Goal: Check status: Check status

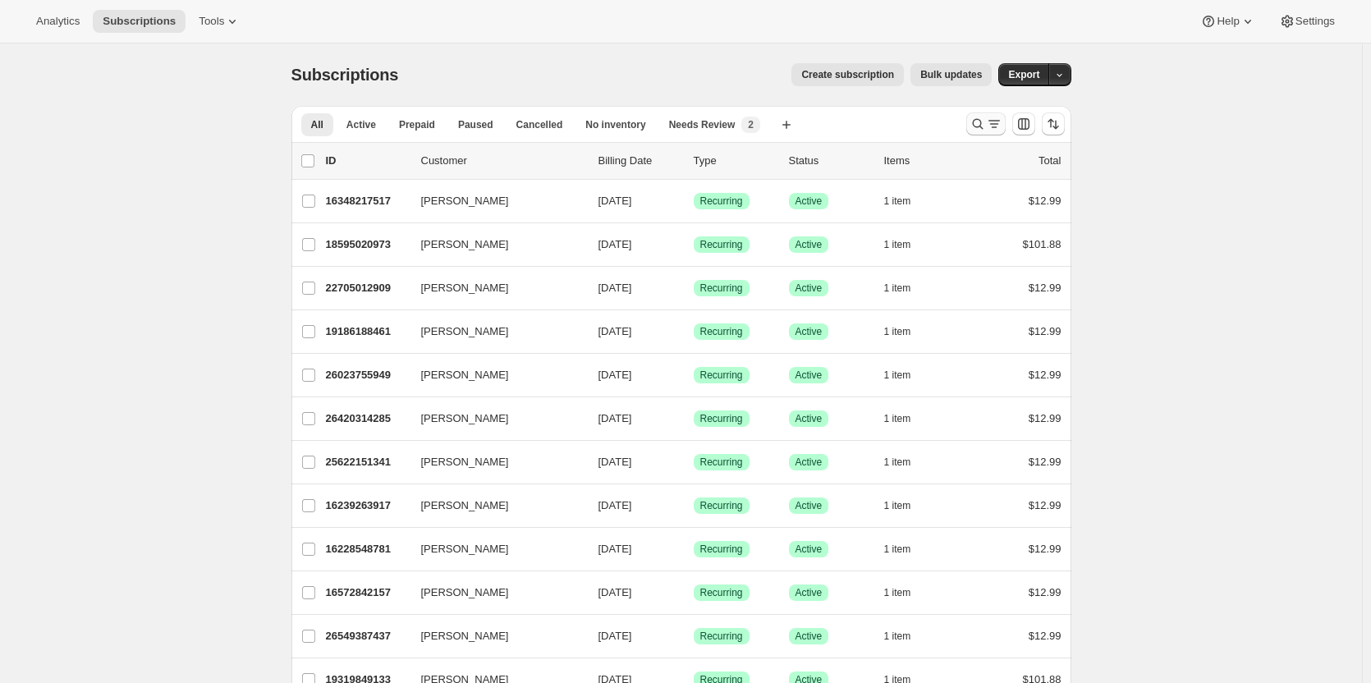
click at [981, 126] on icon "Search and filter results" at bounding box center [978, 124] width 16 height 16
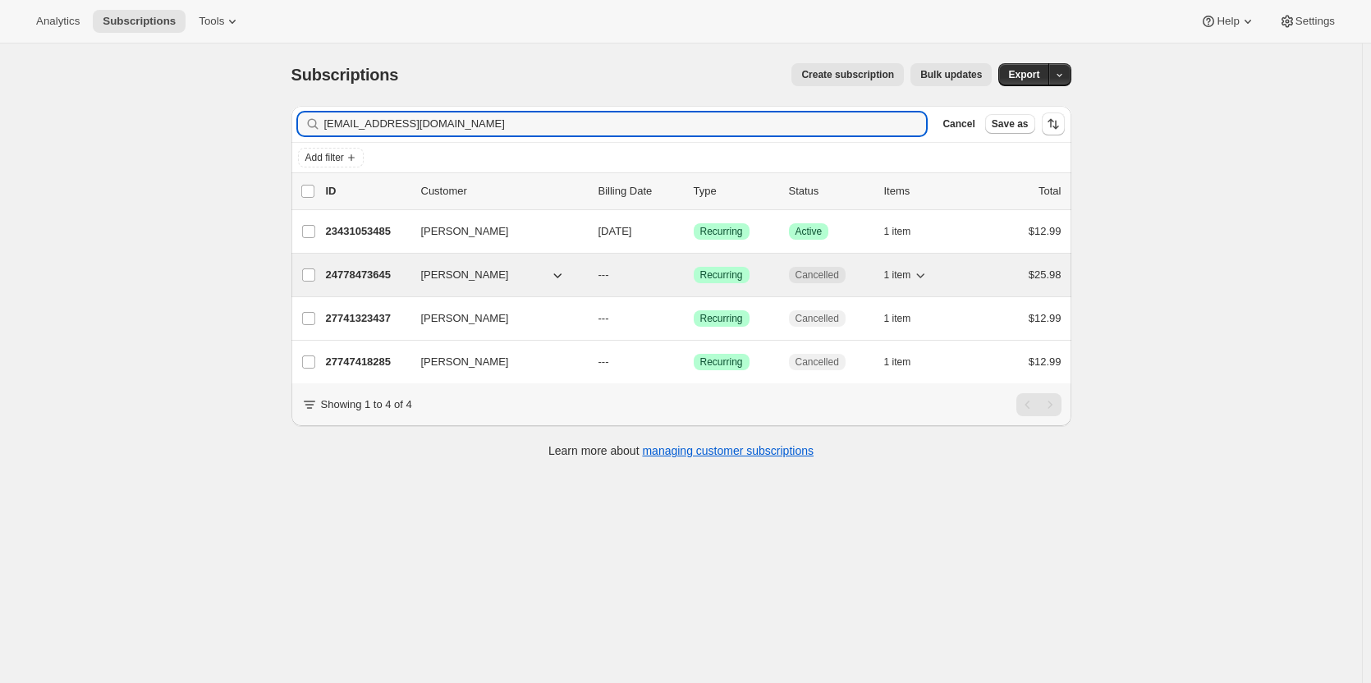
type input "[EMAIL_ADDRESS][DOMAIN_NAME]"
click at [365, 271] on p "24778473645" at bounding box center [367, 275] width 82 height 16
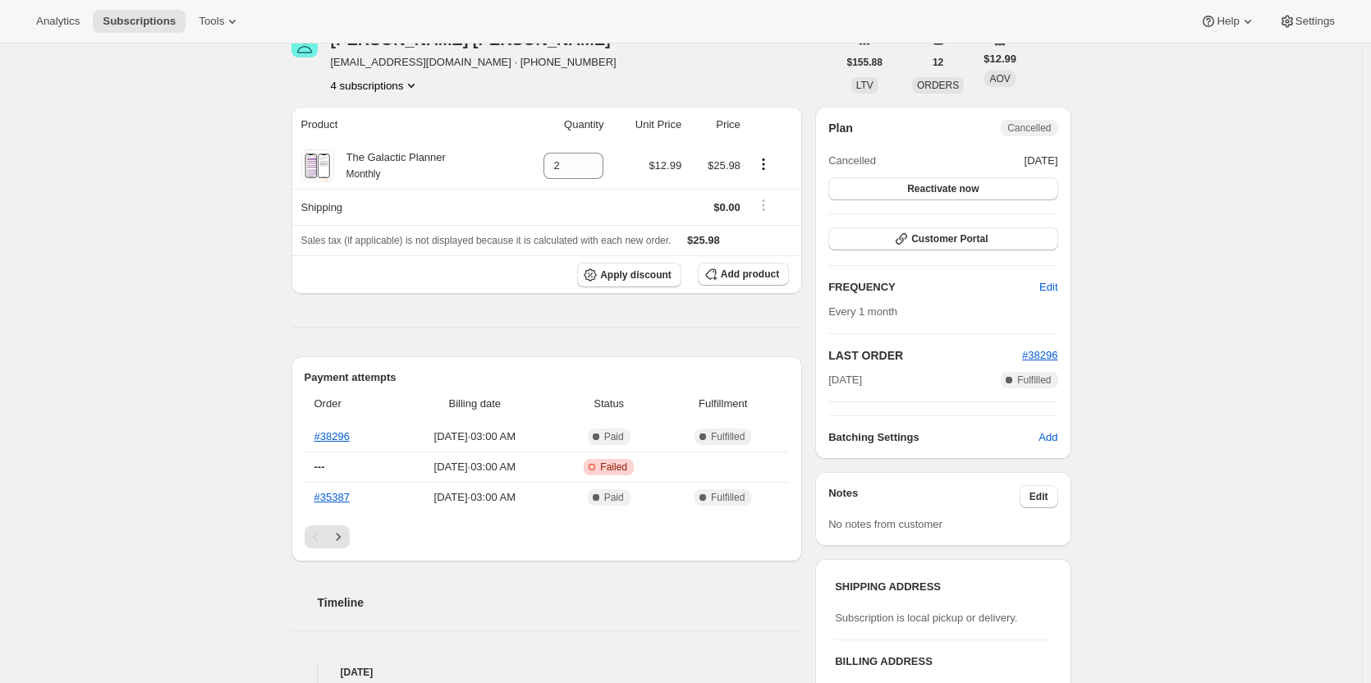
scroll to position [82, 0]
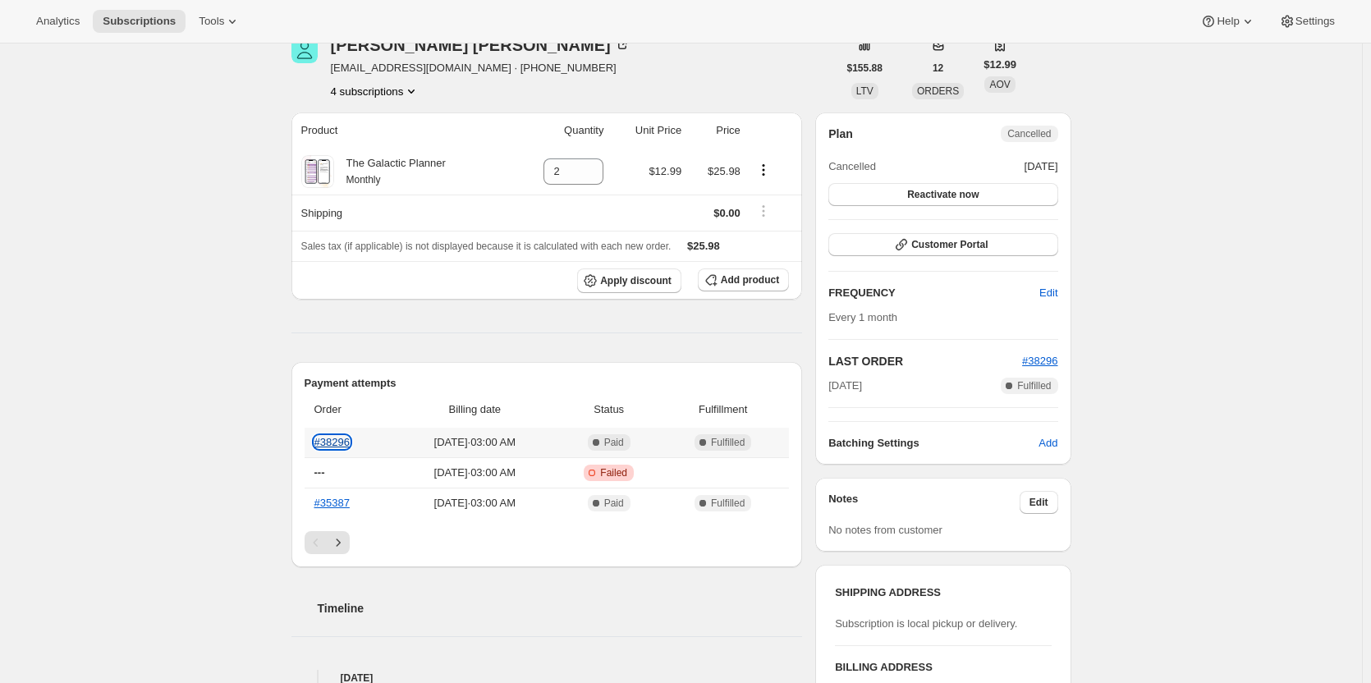
click at [335, 439] on link "#38296" at bounding box center [332, 442] width 35 height 12
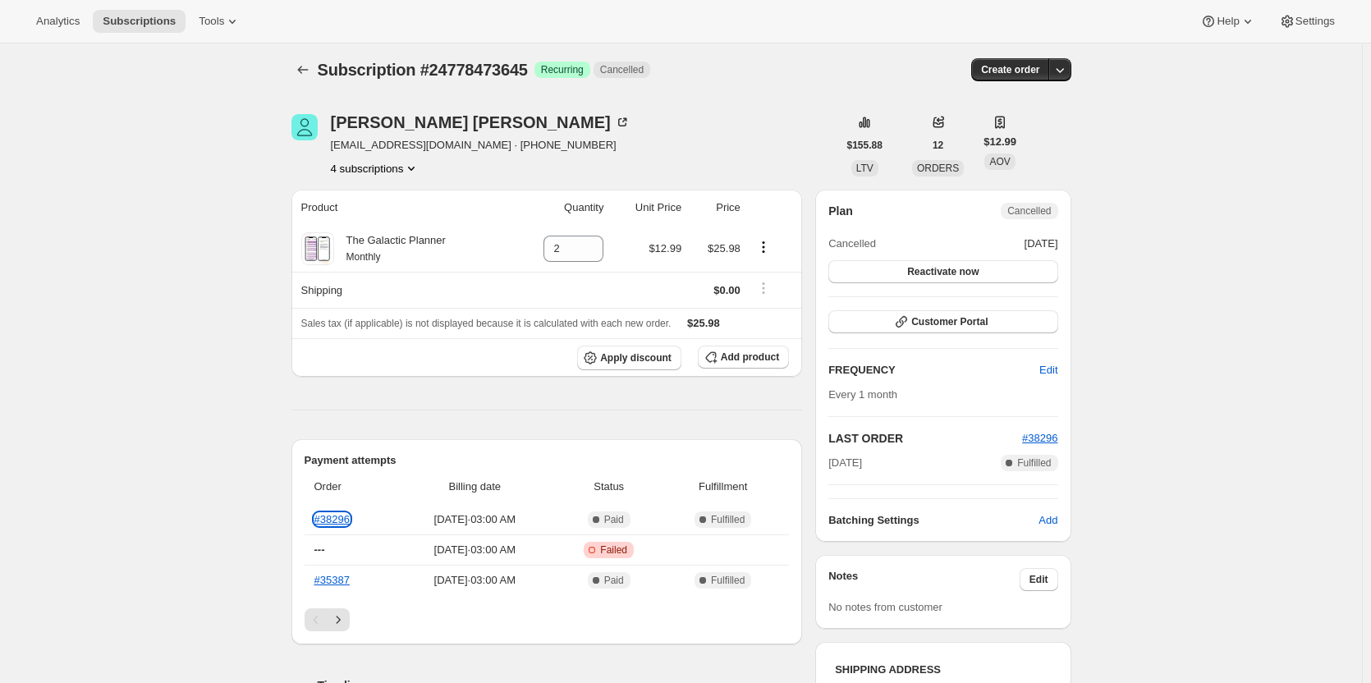
scroll to position [0, 0]
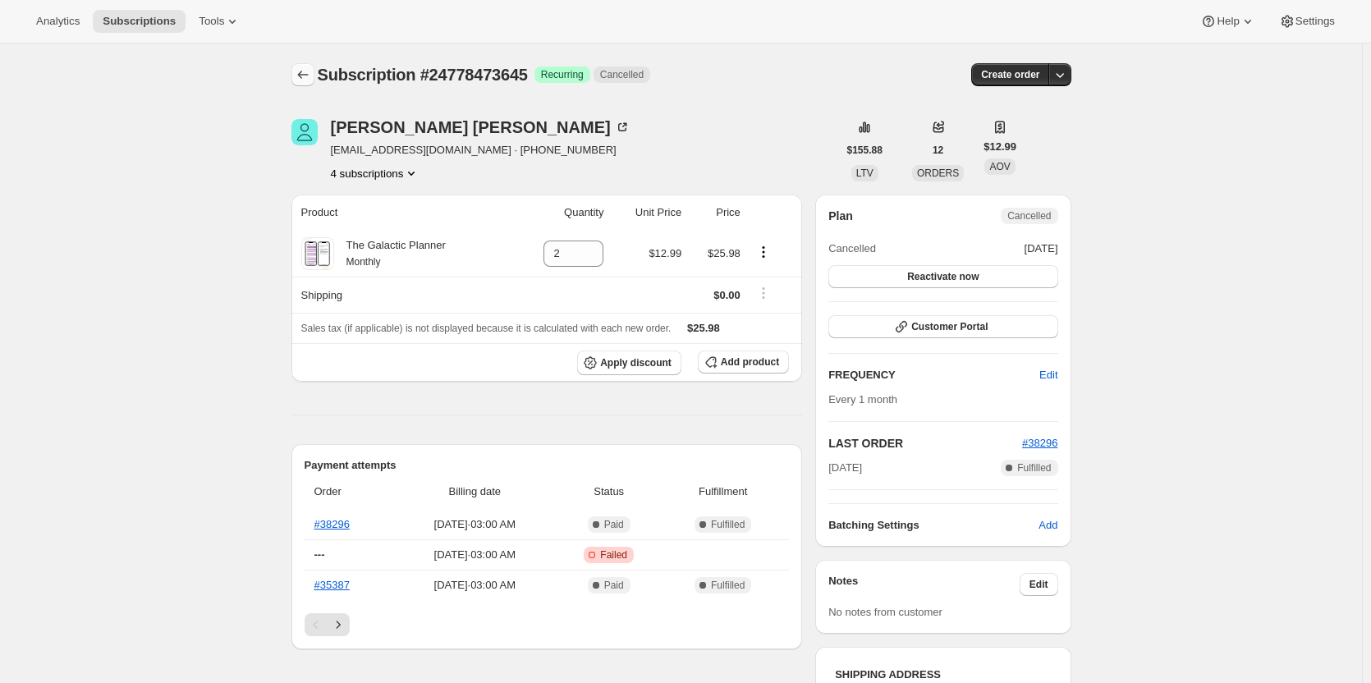
click at [311, 70] on icon "Subscriptions" at bounding box center [303, 75] width 16 height 16
